Goal: Task Accomplishment & Management: Use online tool/utility

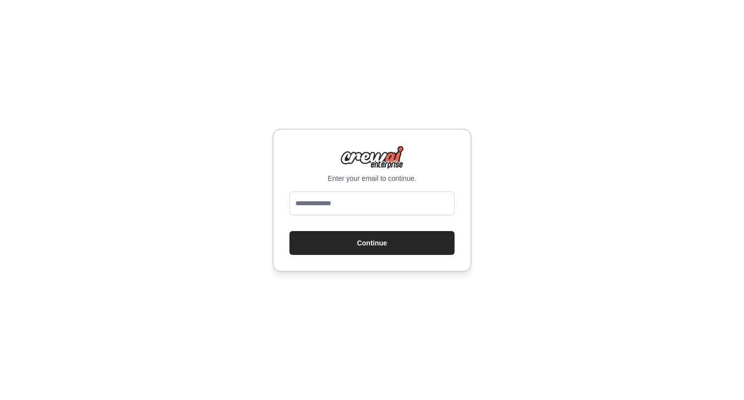
click at [541, 238] on div "Enter your email to continue. Continue" at bounding box center [372, 200] width 744 height 400
click at [412, 184] on div "Enter your email to continue. Continue" at bounding box center [372, 200] width 199 height 143
click at [411, 206] on input "email" at bounding box center [372, 204] width 165 height 24
type input "**********"
click at [378, 255] on button "Continue" at bounding box center [372, 243] width 165 height 24
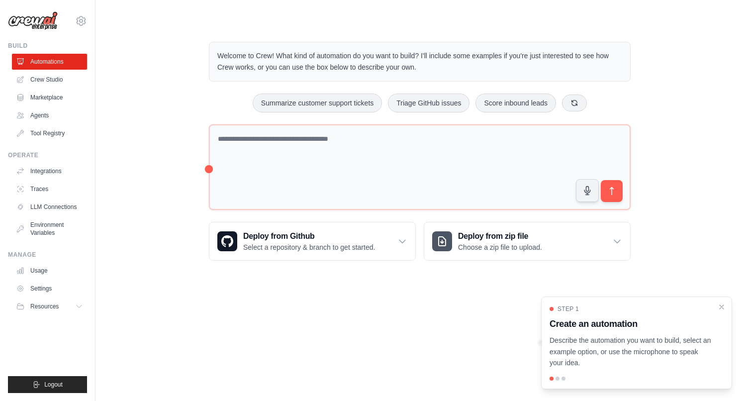
click at [721, 312] on div "Step 1 Create an automation Describe the automation you want to build, select a…" at bounding box center [637, 337] width 174 height 64
click at [722, 309] on icon "Close walkthrough" at bounding box center [721, 306] width 9 height 9
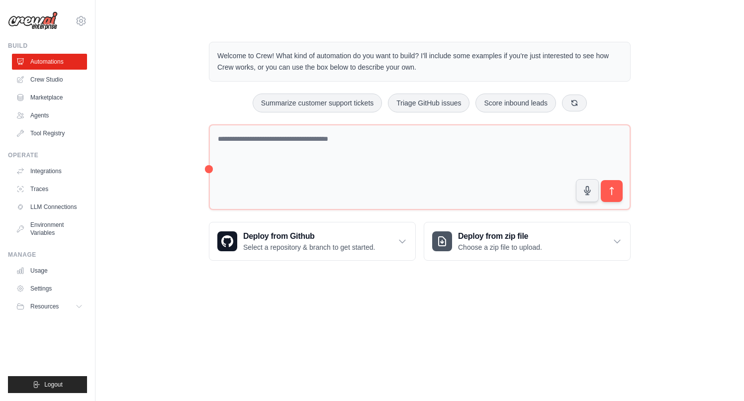
click at [74, 19] on div "[EMAIL_ADDRESS][DOMAIN_NAME] Settings" at bounding box center [47, 16] width 79 height 32
click at [75, 20] on div "[EMAIL_ADDRESS][DOMAIN_NAME] Settings" at bounding box center [47, 16] width 79 height 32
click at [60, 75] on link "Crew Studio" at bounding box center [50, 80] width 75 height 16
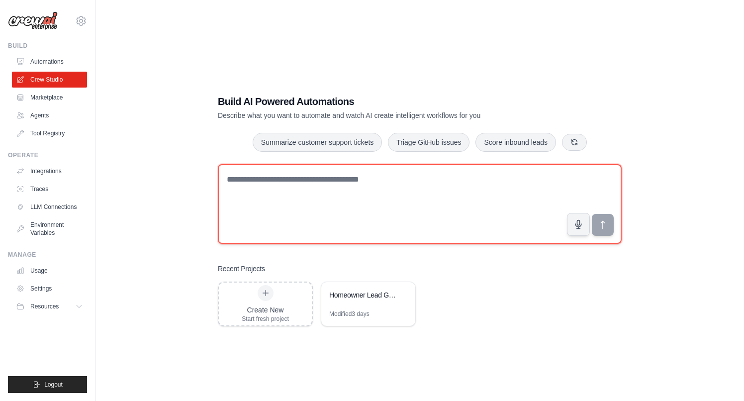
click at [284, 199] on textarea at bounding box center [420, 204] width 404 height 80
